Goal: Submit feedback/report problem: Leave review/rating

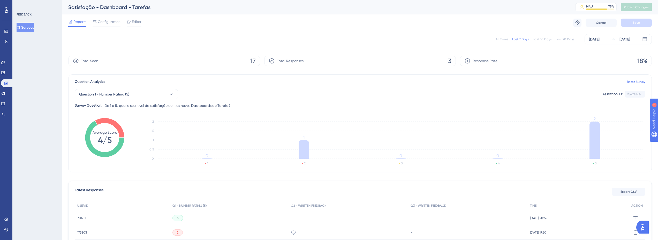
click at [278, 94] on div "Question 1 - Number Rating (5) Question ID: 984247c4... Copy" at bounding box center [360, 94] width 570 height 10
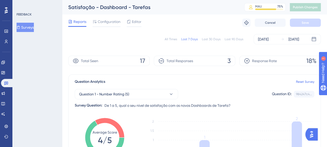
scroll to position [34, 0]
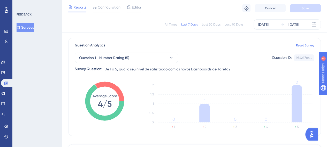
click at [141, 52] on div "Question 1 - Number Rating (5) Question ID: 984247c4... Copy Survey Question: D…" at bounding box center [195, 61] width 240 height 24
click at [138, 56] on button "Question 1 - Number Rating (5)" at bounding box center [126, 58] width 103 height 10
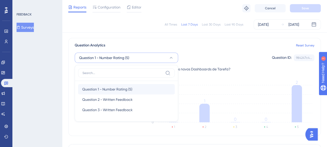
scroll to position [53, 0]
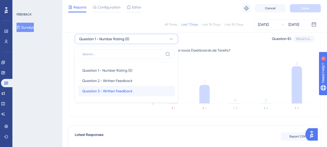
click at [121, 87] on div "Question 3 - Written Feedback Question 3 - Written Feedback" at bounding box center [126, 91] width 88 height 10
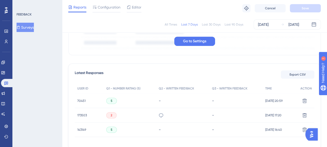
scroll to position [41, 0]
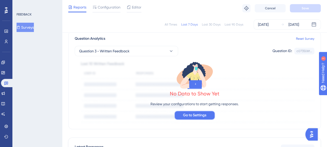
click at [186, 115] on span "Go to Settings" at bounding box center [194, 115] width 23 height 6
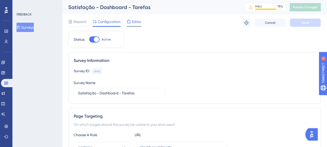
click at [133, 19] on span "Editor" at bounding box center [137, 22] width 10 height 6
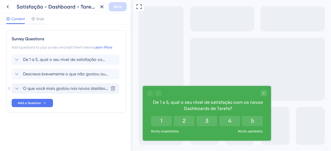
click at [74, 89] on span "O que você mais gostou nos novos dashboards de tarefas? (opcional)" at bounding box center [65, 89] width 85 height 6
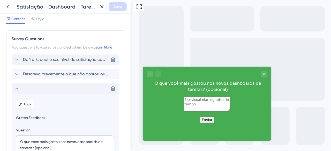
click at [48, 58] on span "De 1 a 5, qual o seu nível de satisfação com os novos Dashboards de Tarefa?" at bounding box center [65, 60] width 85 height 6
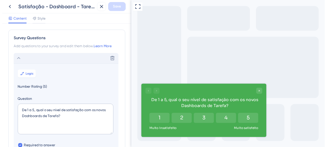
scroll to position [30, 0]
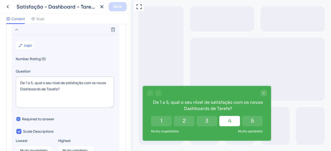
click at [233, 125] on button "4" at bounding box center [229, 121] width 21 height 10
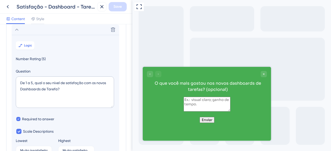
click at [212, 123] on button "Enviar" at bounding box center [207, 120] width 15 height 6
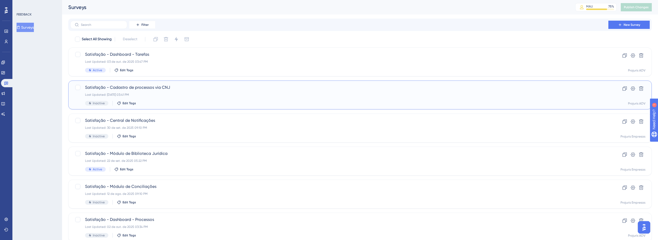
click at [214, 90] on span "Satisfação - Cadastro de processos via CNJ" at bounding box center [339, 88] width 508 height 6
